Goal: Task Accomplishment & Management: Complete application form

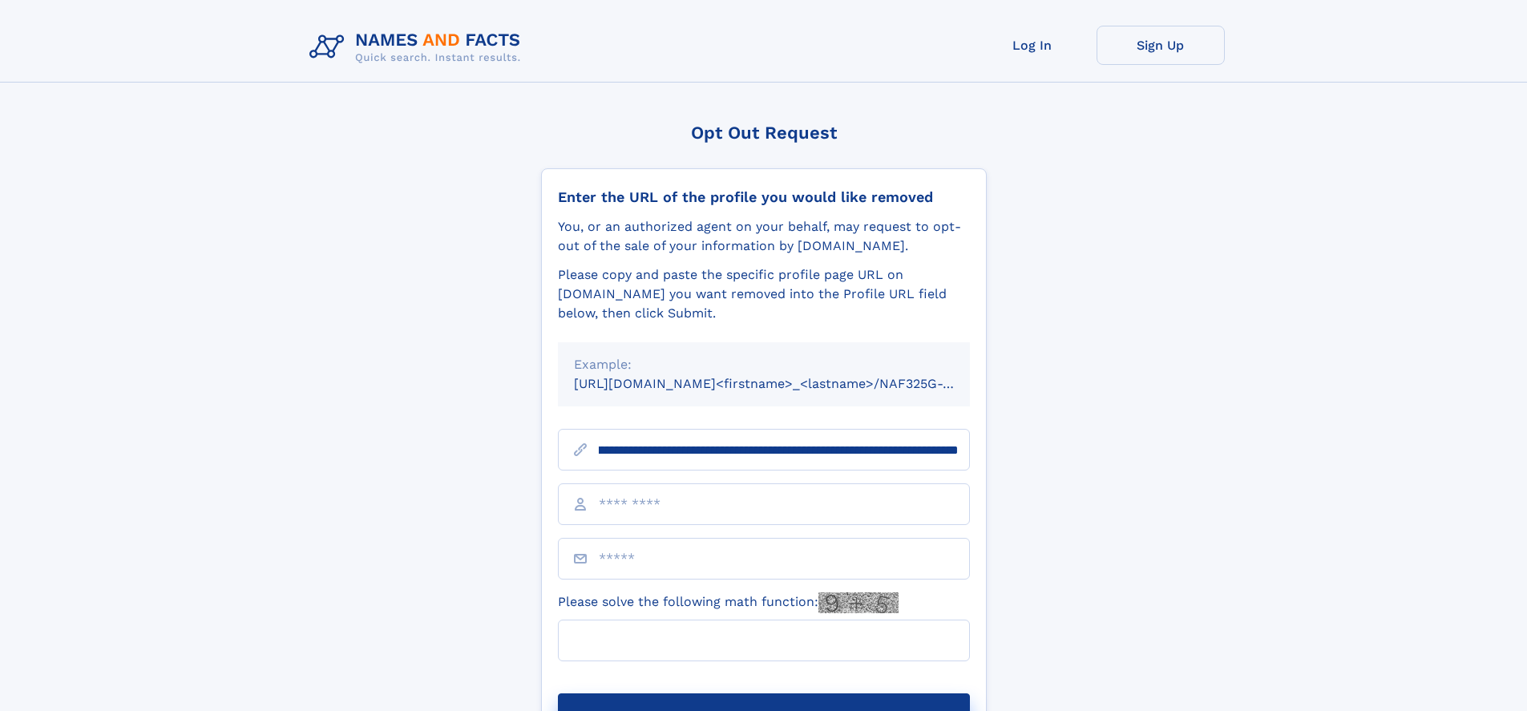
scroll to position [0, 178]
type input "**********"
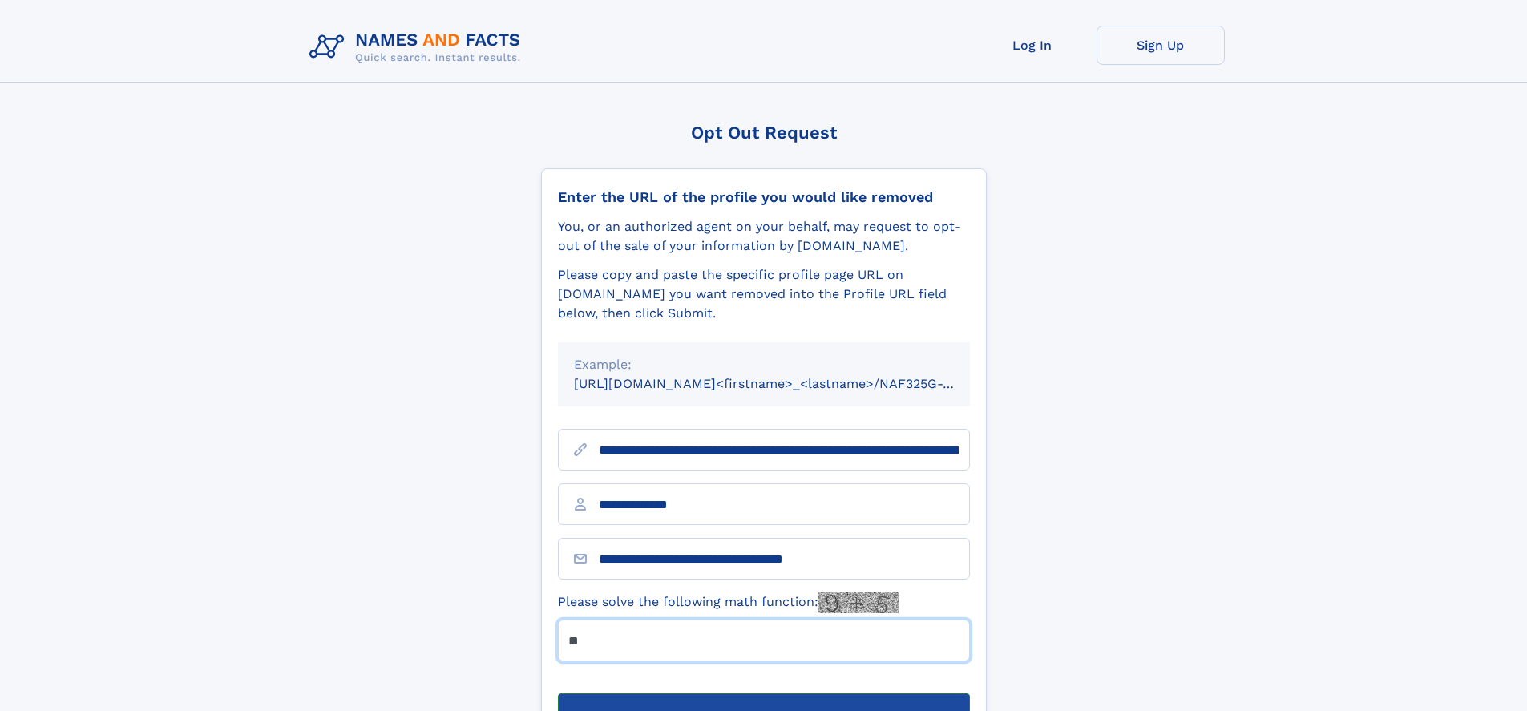
type input "**"
click at [763, 693] on button "Submit Opt Out Request" at bounding box center [764, 718] width 412 height 51
